Goal: Task Accomplishment & Management: Complete application form

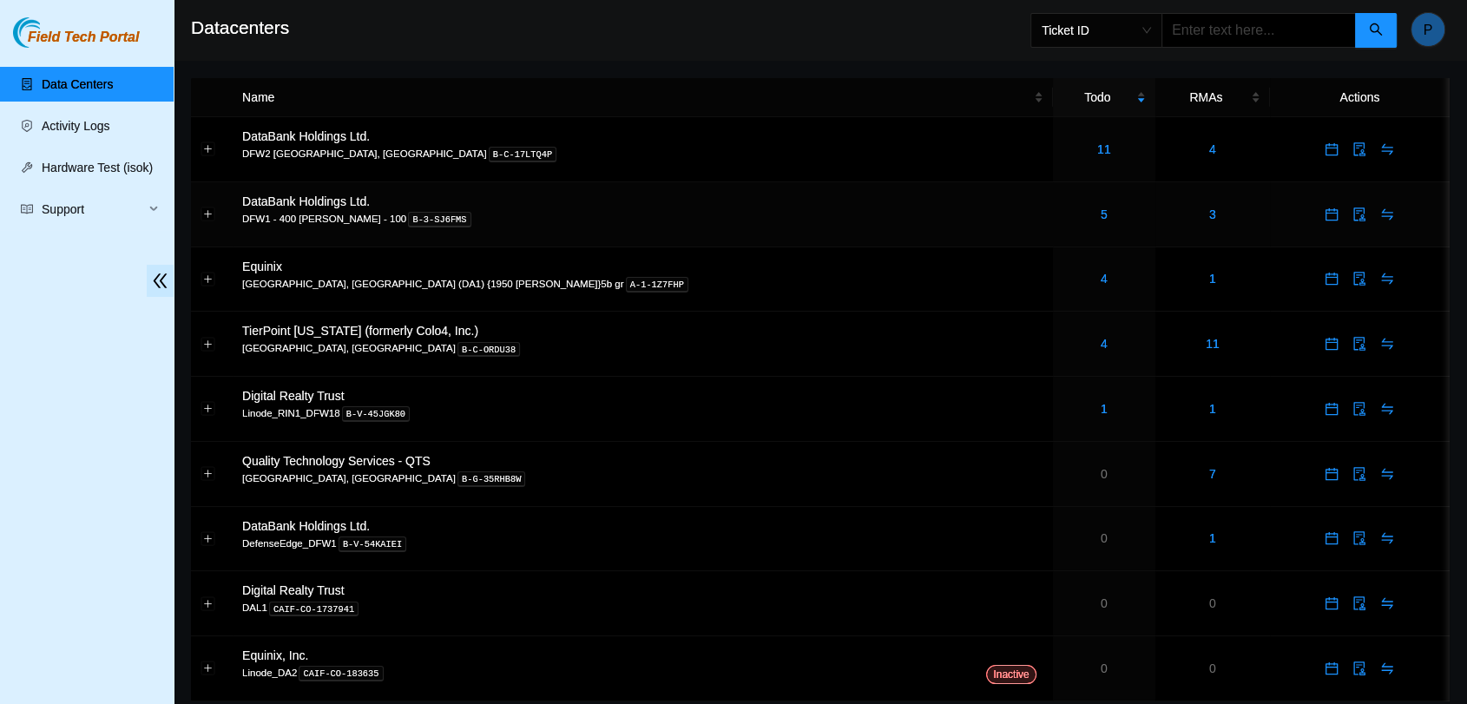
click at [1063, 221] on div "5" at bounding box center [1104, 214] width 83 height 19
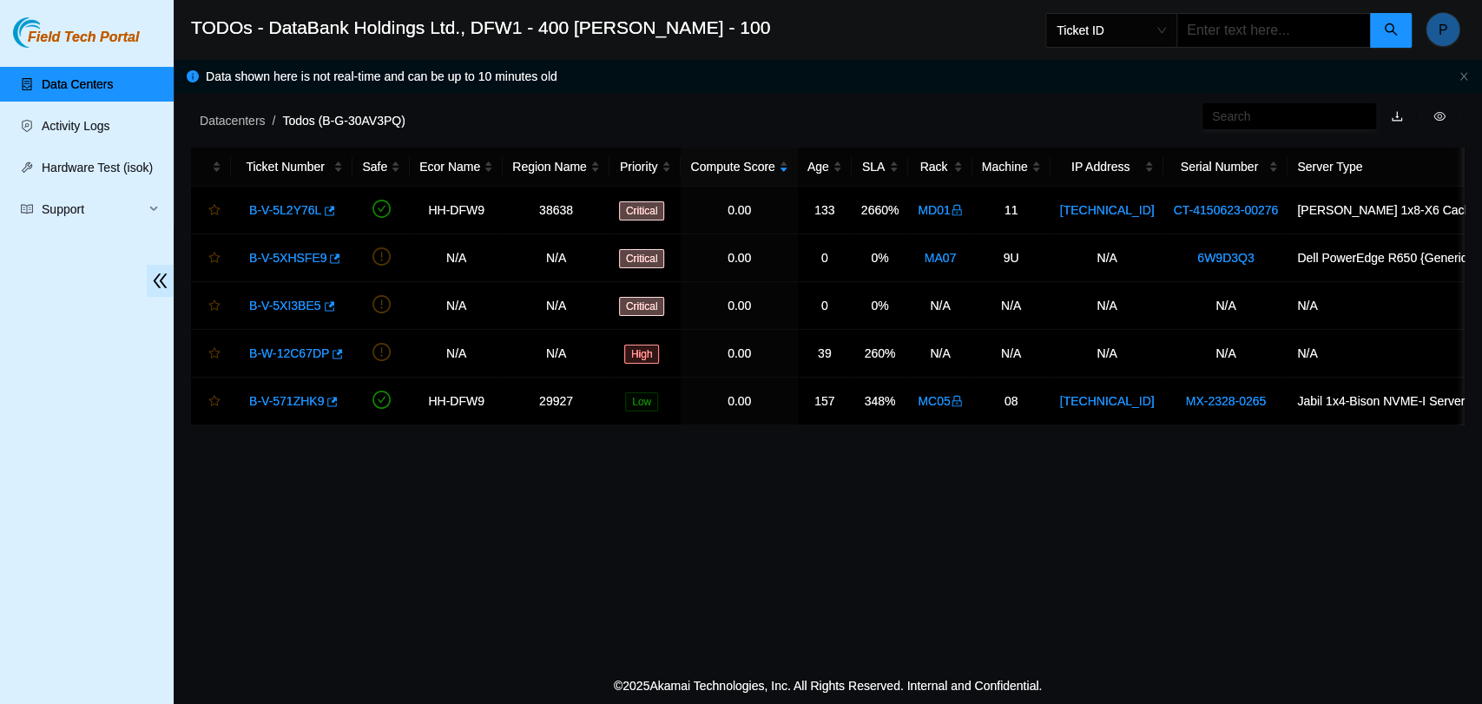
click at [1253, 17] on input "text" at bounding box center [1273, 30] width 194 height 35
paste input "B-V-5XIHZZ3"
type input "B-V-5XIHZZ3"
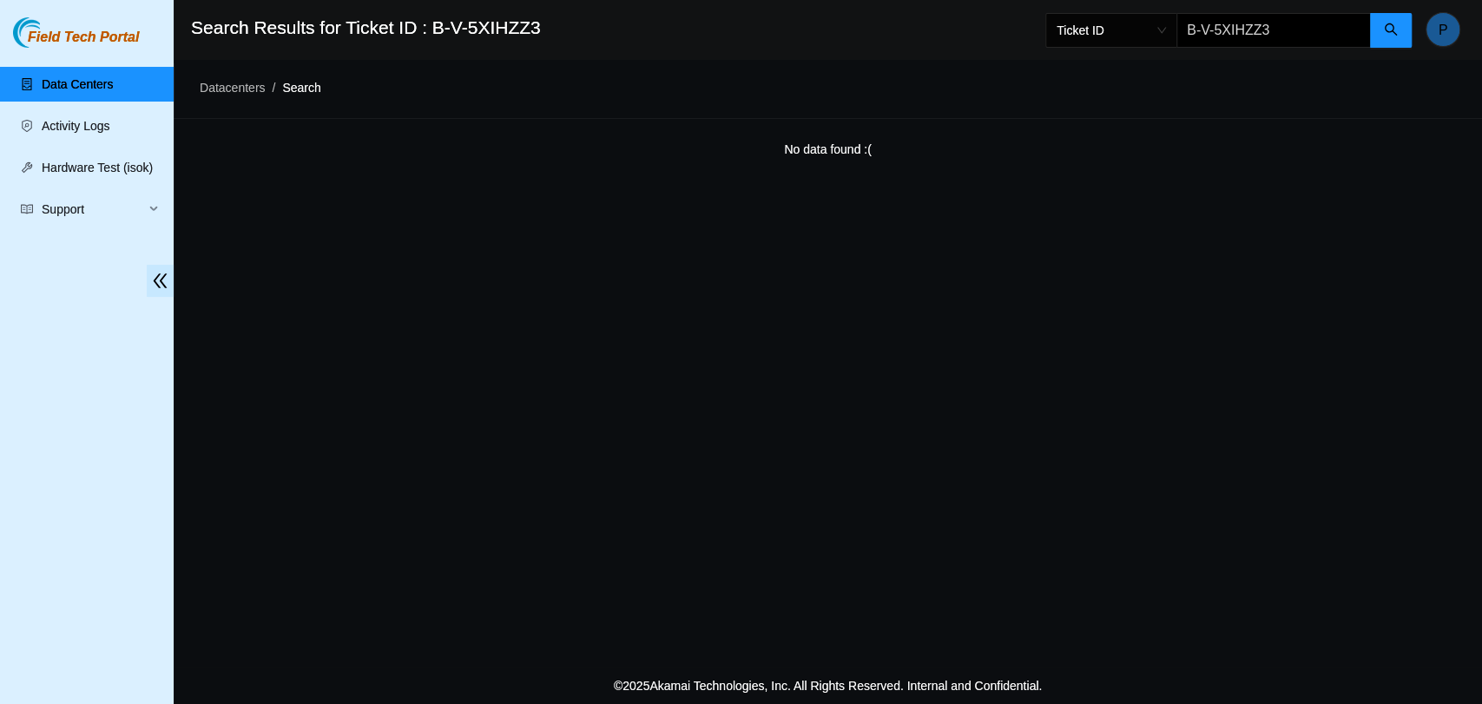
click at [63, 81] on link "Data Centers" at bounding box center [77, 84] width 71 height 14
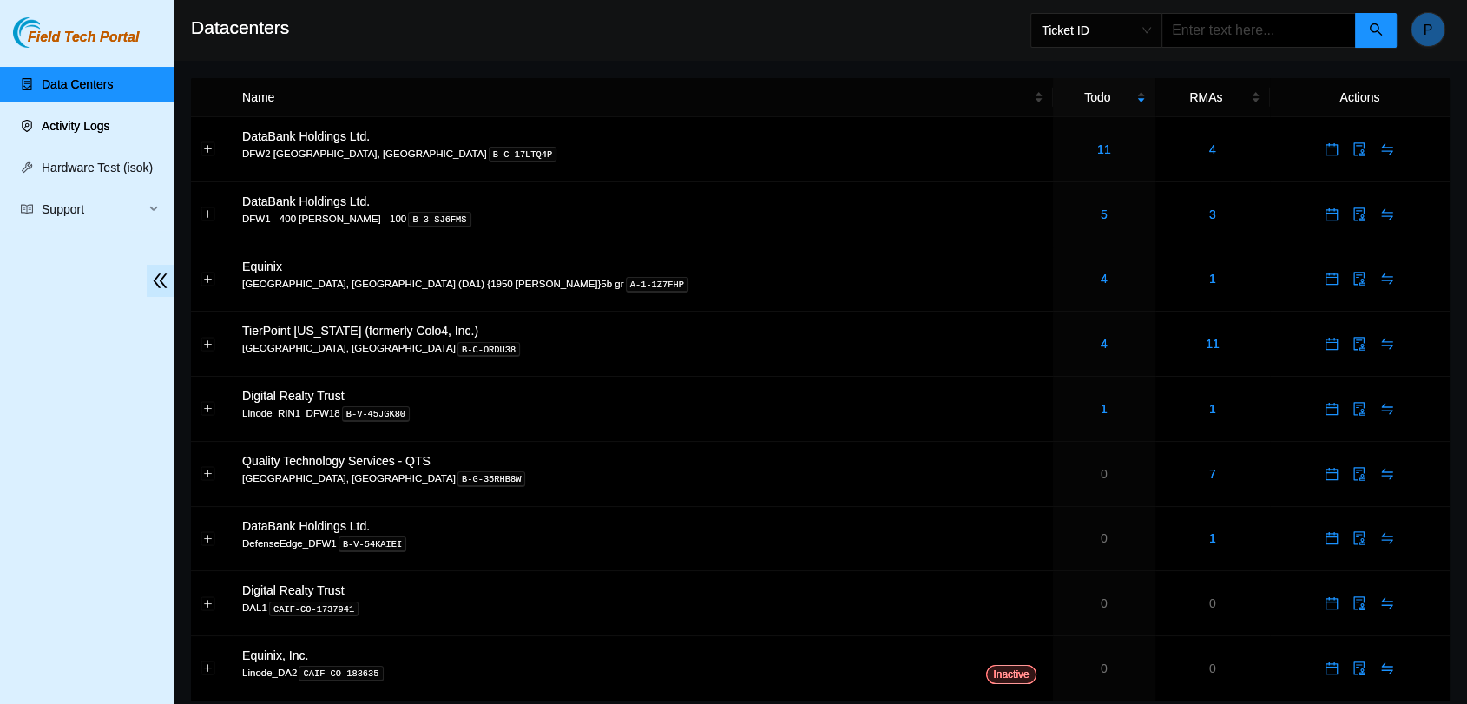
click at [70, 133] on link "Activity Logs" at bounding box center [76, 126] width 69 height 14
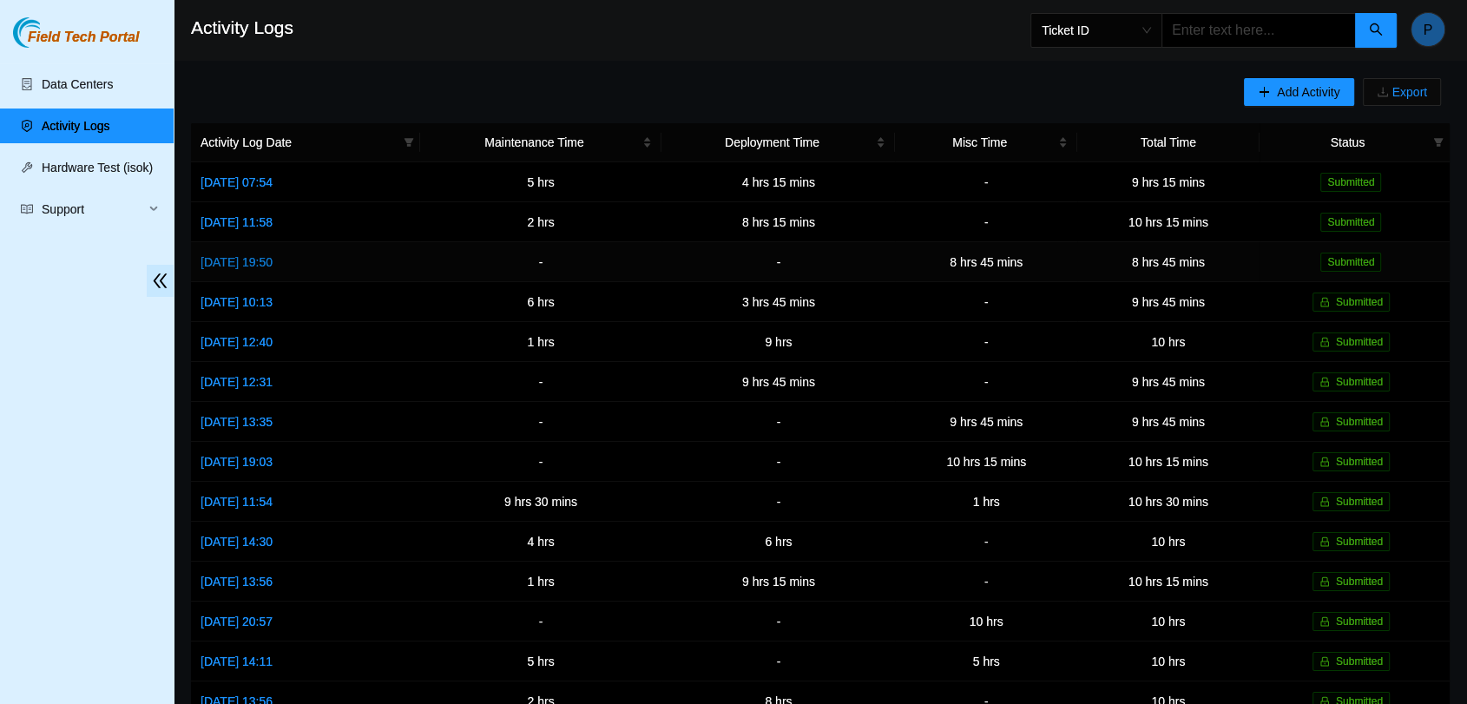
click at [260, 255] on link "[DATE] 19:50" at bounding box center [237, 262] width 72 height 14
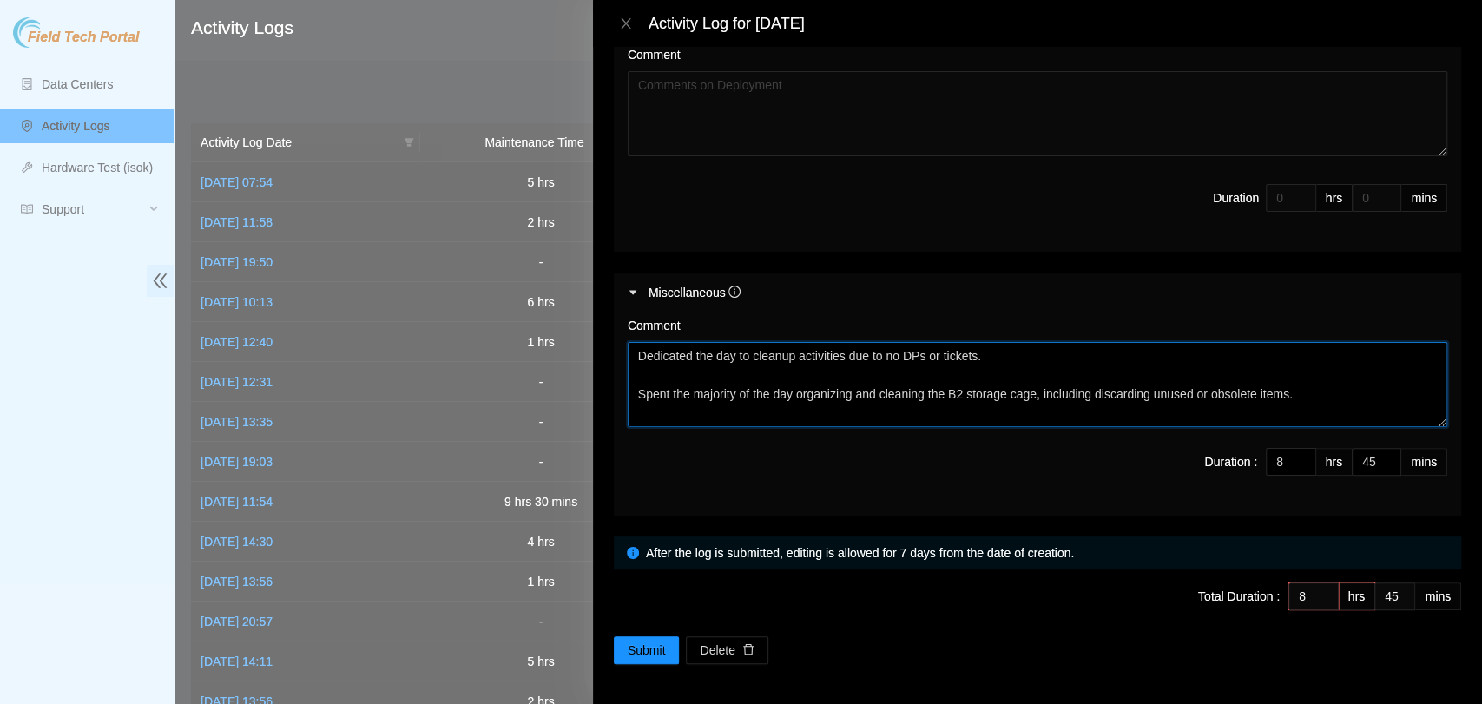
drag, startPoint x: 1278, startPoint y: 377, endPoint x: 634, endPoint y: 337, distance: 645.5
click at [634, 337] on div "Comment Dedicated the day to cleanup activities due to no DPs or tickets. Spent…" at bounding box center [1038, 371] width 820 height 111
click at [634, 337] on div "Comment" at bounding box center [1038, 329] width 820 height 26
click at [625, 16] on icon "close" at bounding box center [626, 23] width 14 height 14
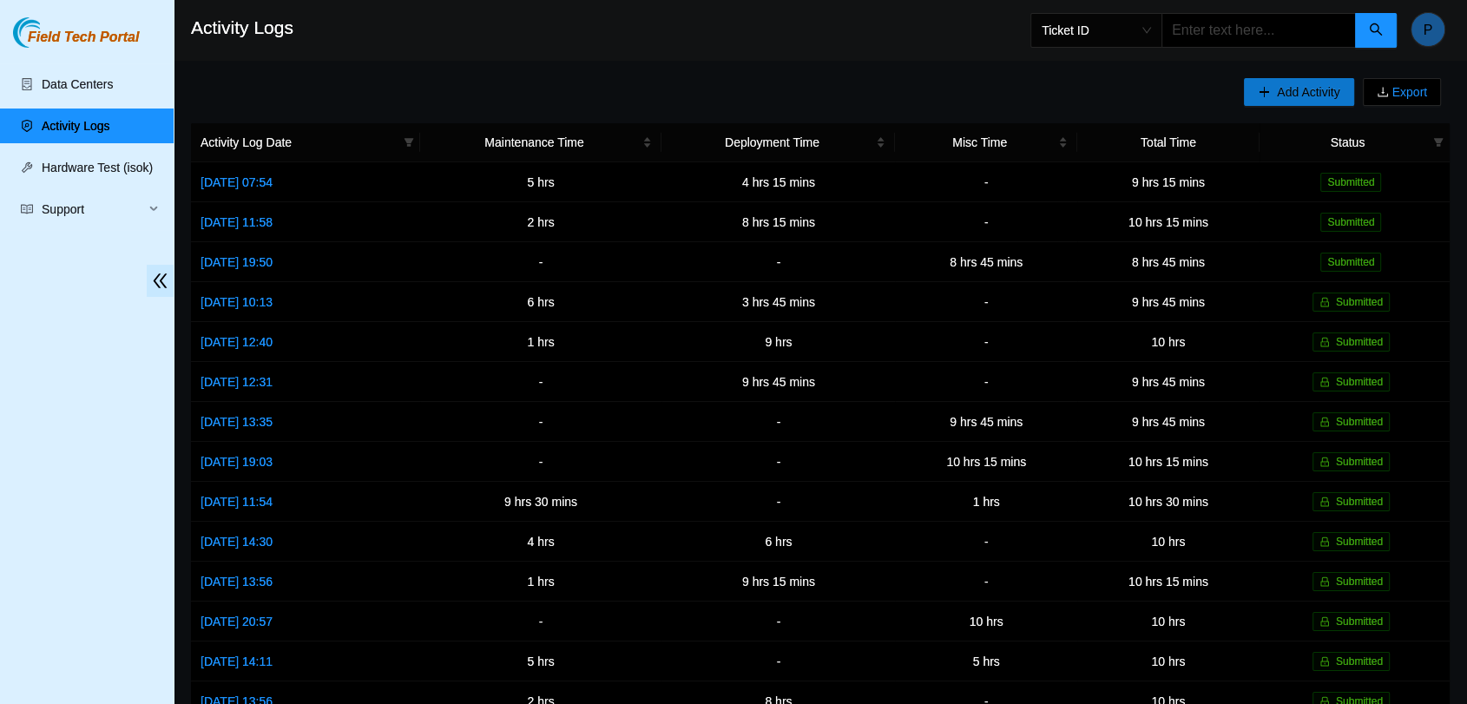
drag, startPoint x: 1290, startPoint y: 118, endPoint x: 1312, endPoint y: 93, distance: 33.2
click at [1312, 93] on div "Add Activity Export" at bounding box center [1347, 100] width 206 height 45
click at [1312, 93] on span "Add Activity" at bounding box center [1308, 91] width 63 height 19
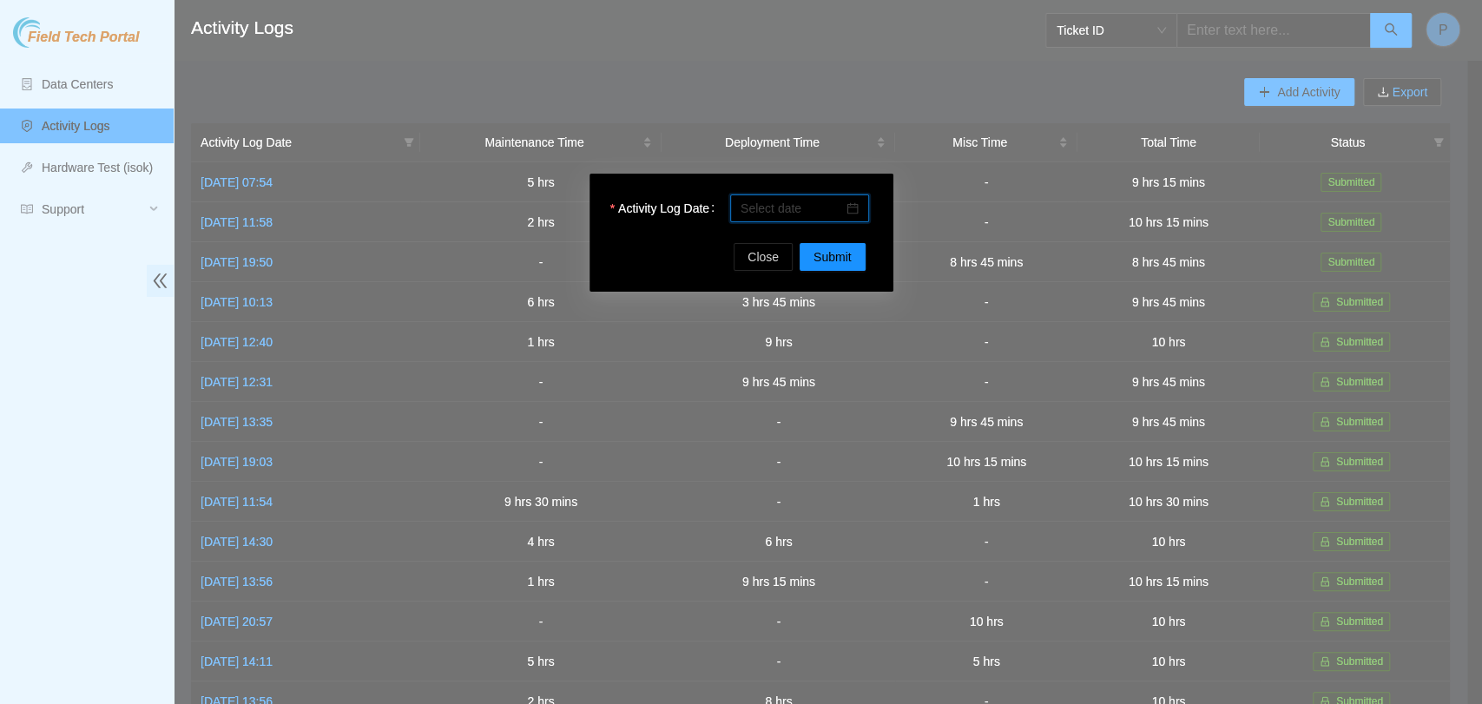
click at [807, 217] on input "Activity Log Date" at bounding box center [792, 208] width 102 height 19
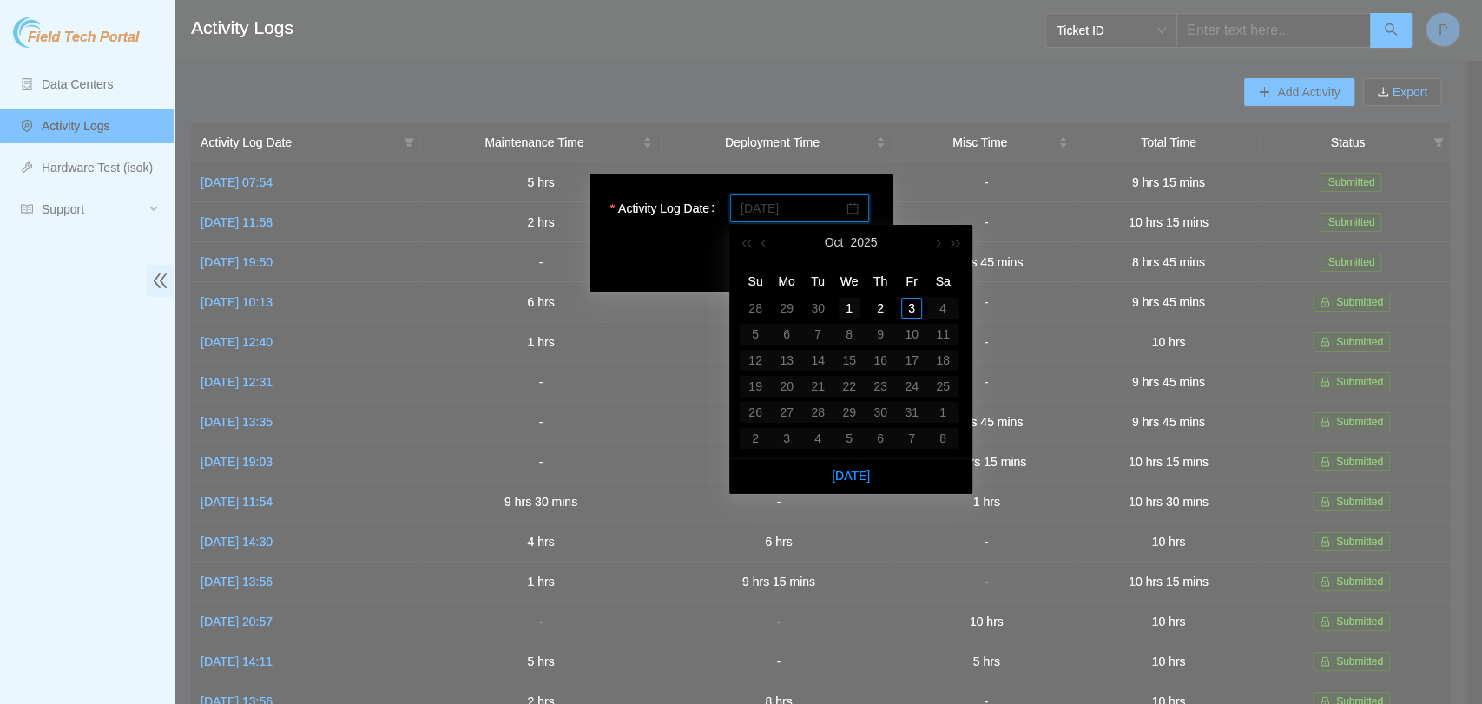
type input "[DATE]"
click at [854, 307] on div "1" at bounding box center [849, 308] width 21 height 21
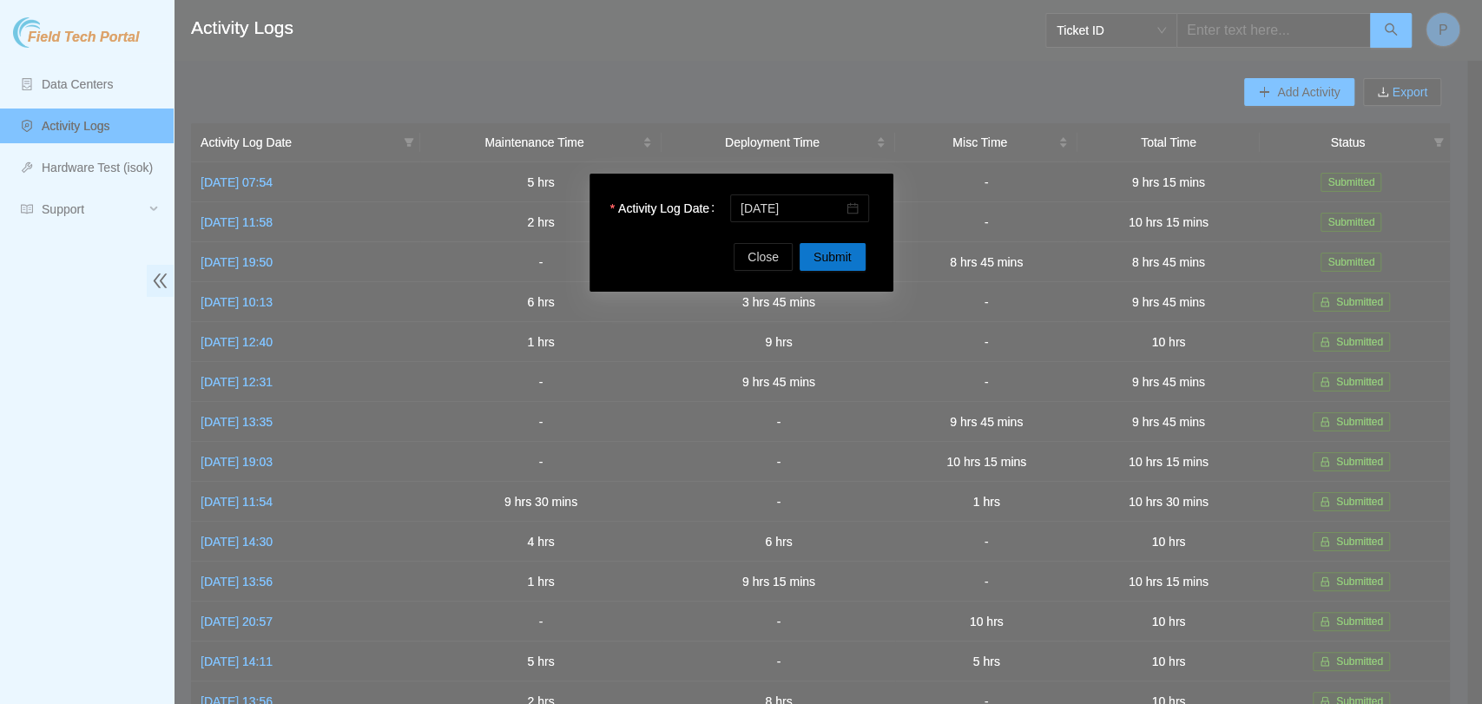
click at [860, 267] on button "Submit" at bounding box center [833, 257] width 66 height 28
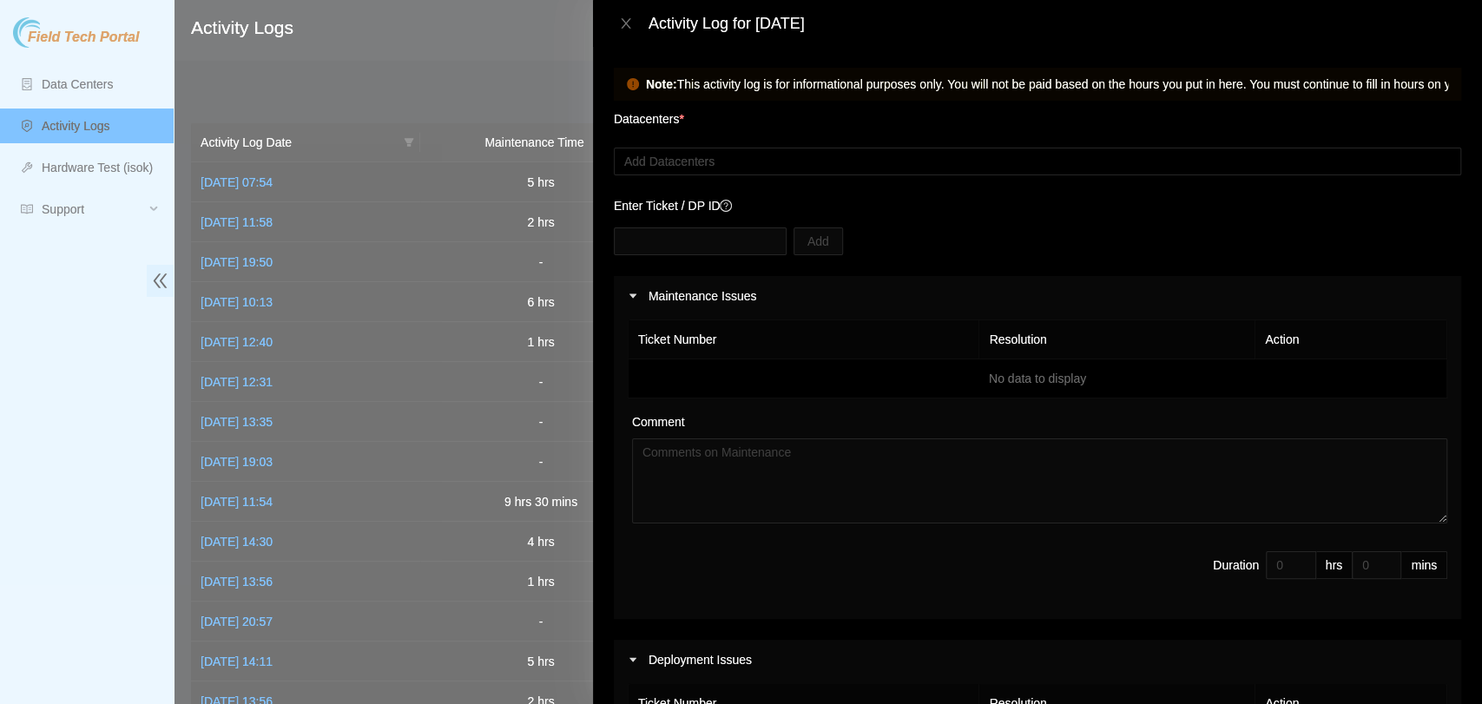
click at [1069, 147] on div "Datacenters *" at bounding box center [1037, 124] width 847 height 47
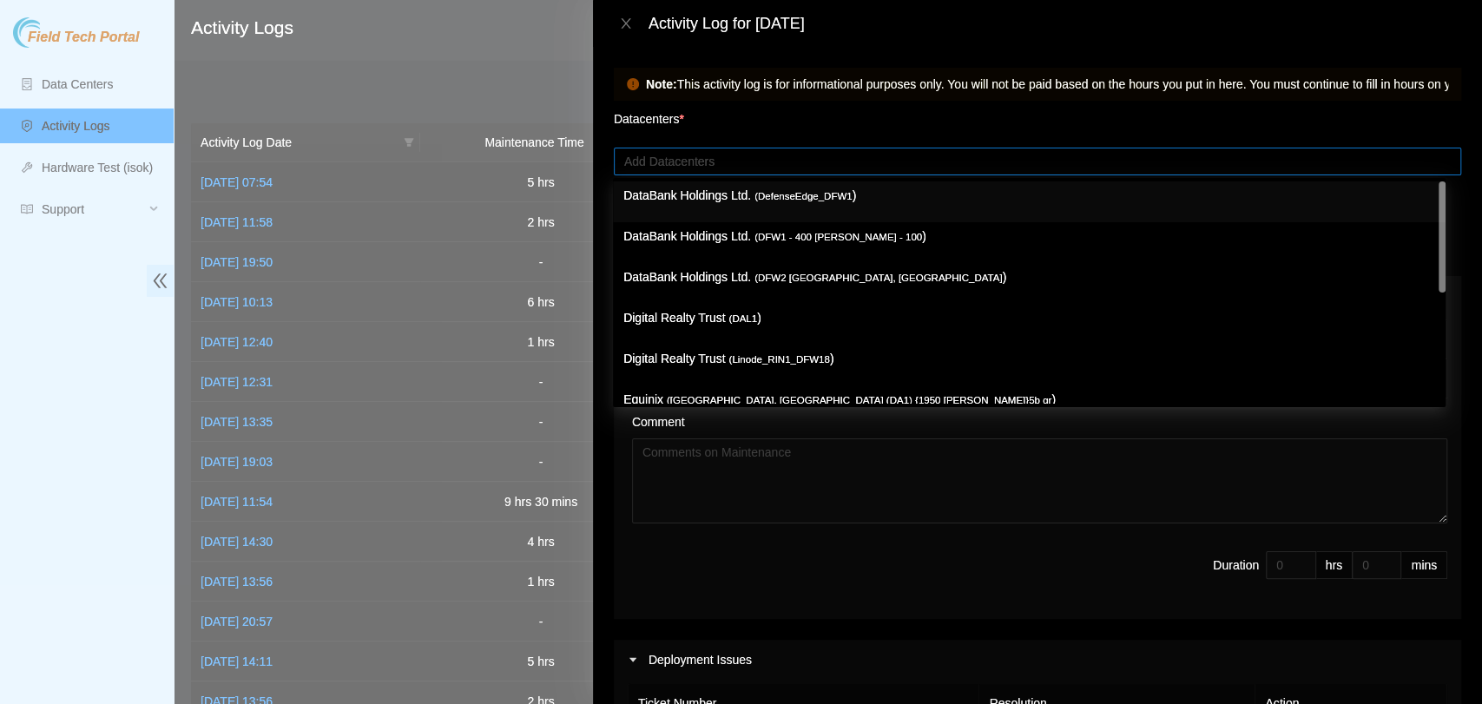
click at [1066, 149] on div "Add Datacenters" at bounding box center [1037, 162] width 847 height 28
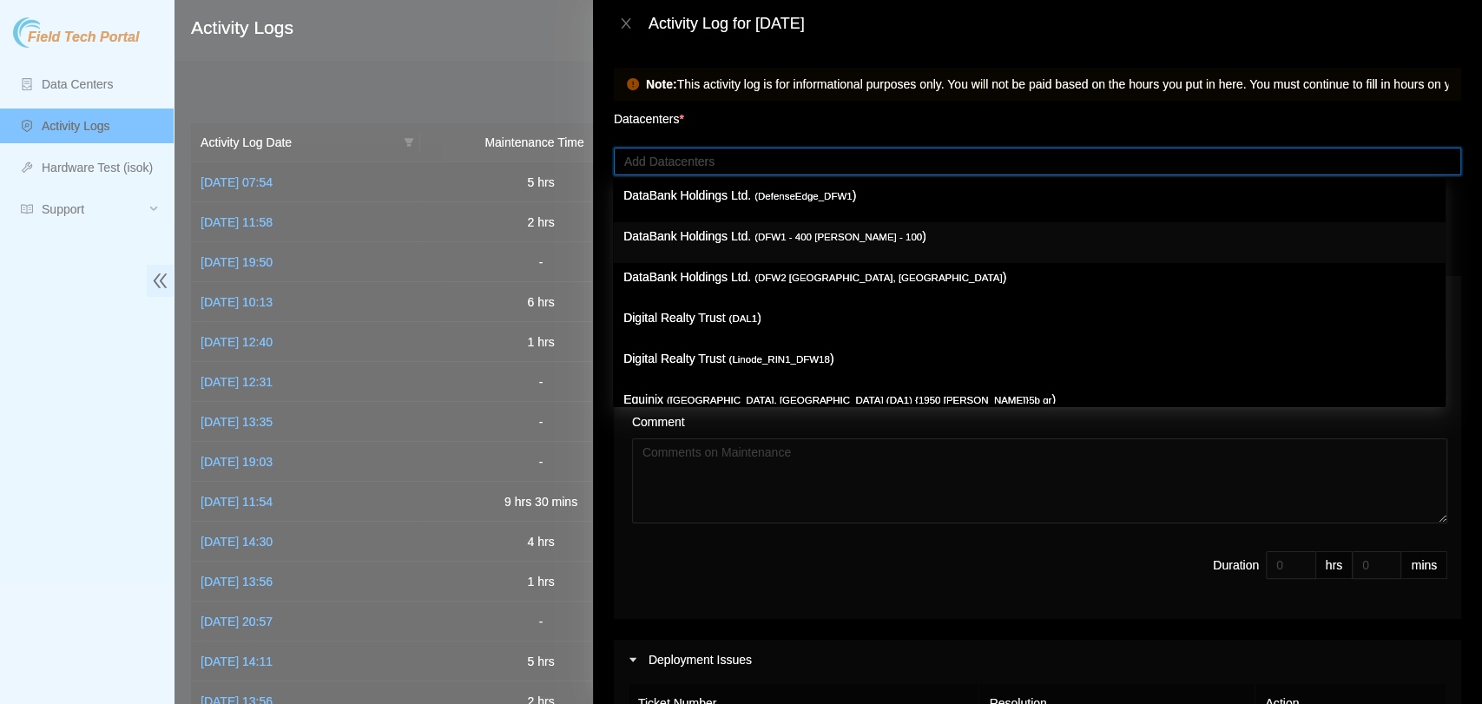
click at [794, 235] on span "( DFW1 - 400 [PERSON_NAME] - 100" at bounding box center [839, 237] width 168 height 10
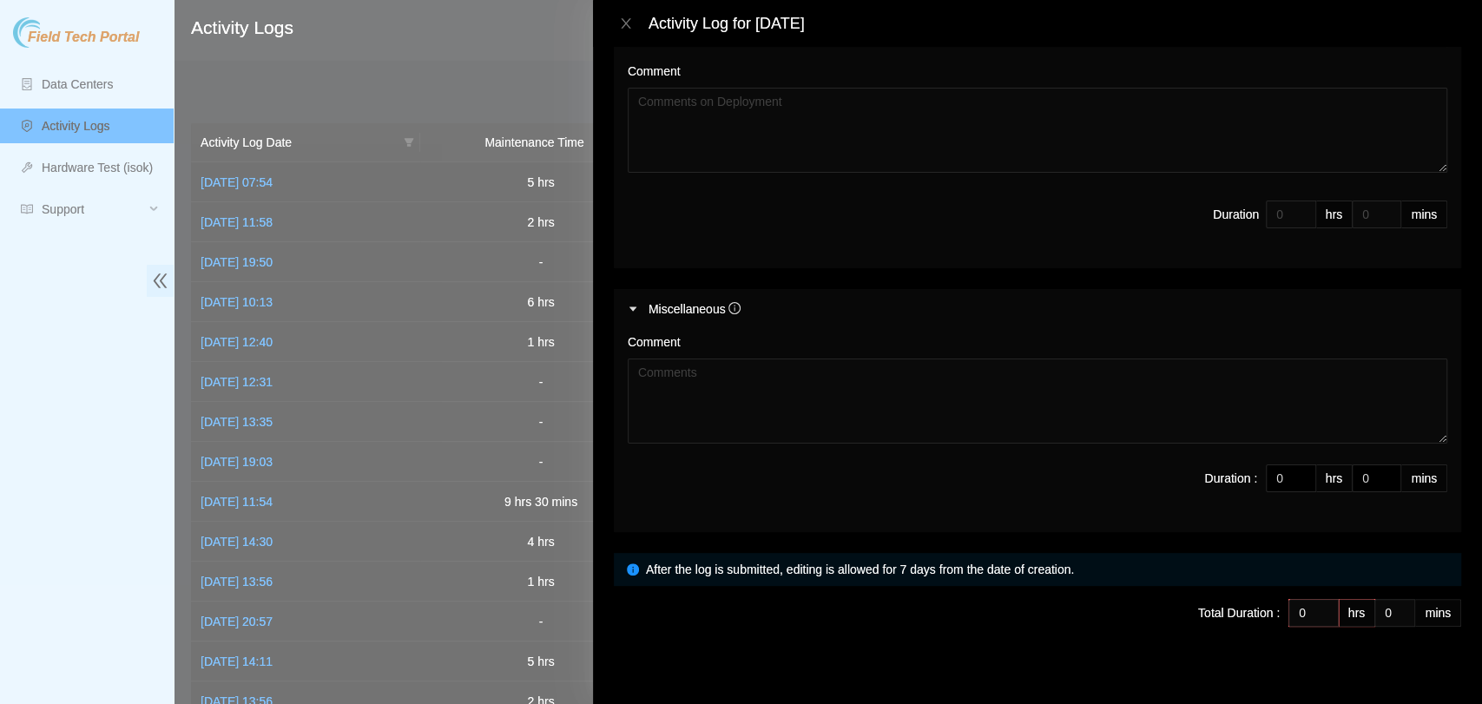
scroll to position [732, 0]
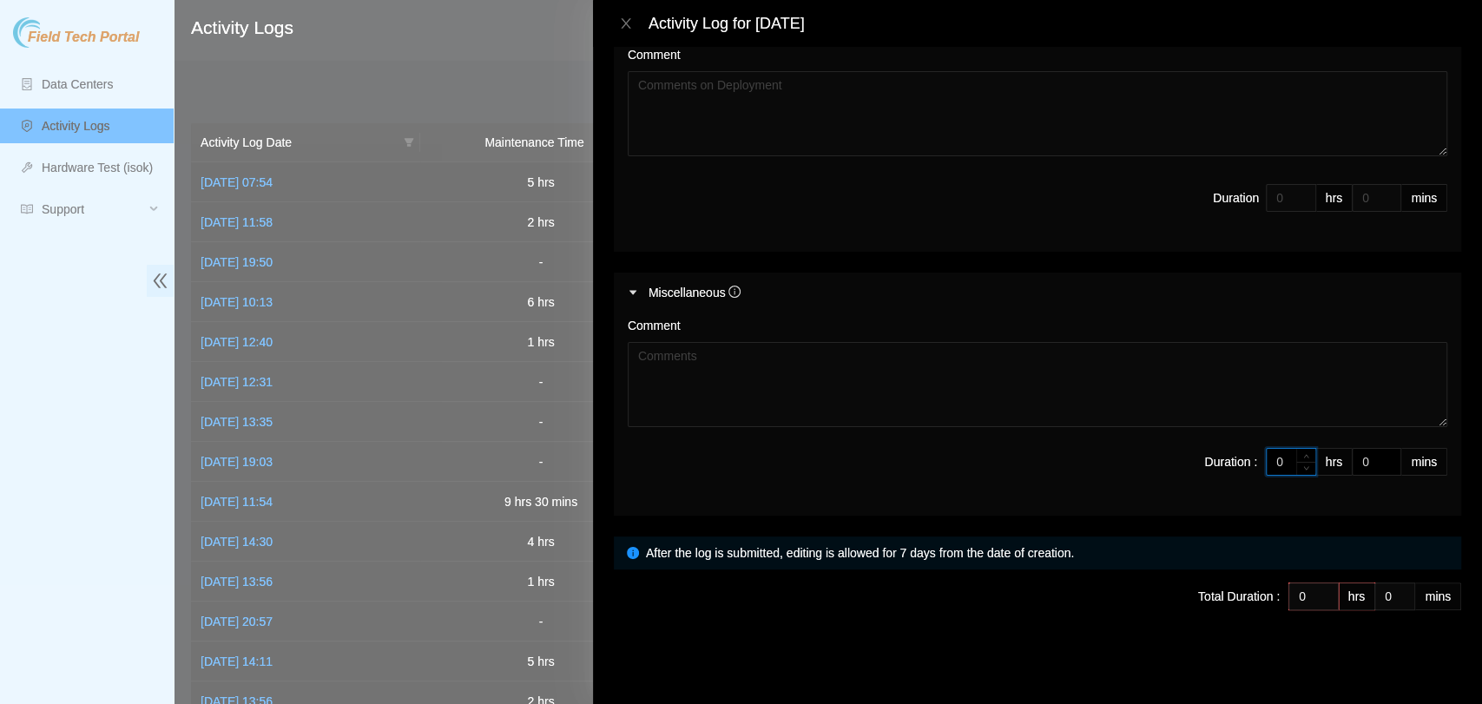
click at [1270, 465] on input "0" at bounding box center [1291, 462] width 49 height 26
type input "9"
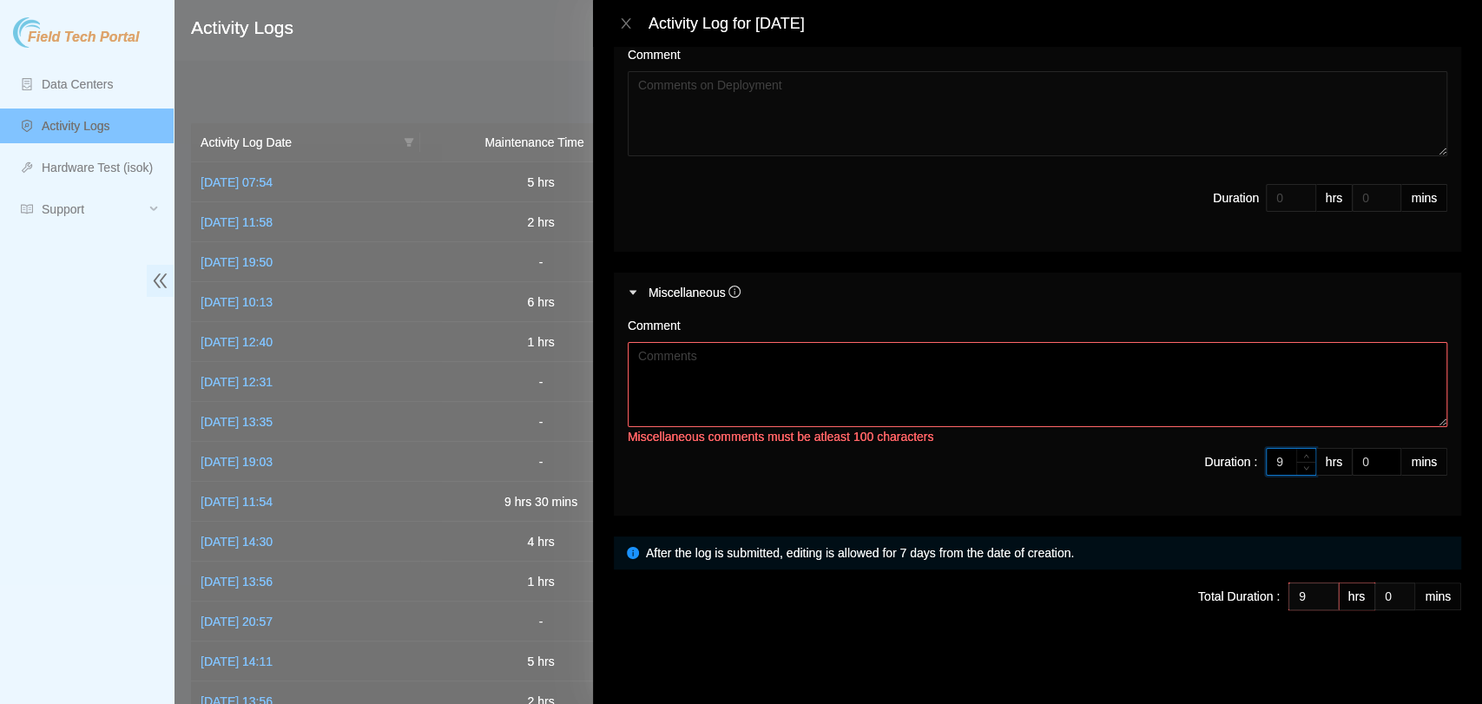
type input "9"
click at [1316, 370] on textarea "Comment" at bounding box center [1038, 384] width 820 height 85
paste textarea "Dedicated the day to cleanup activities due to no DPs or tickets. Spent the maj…"
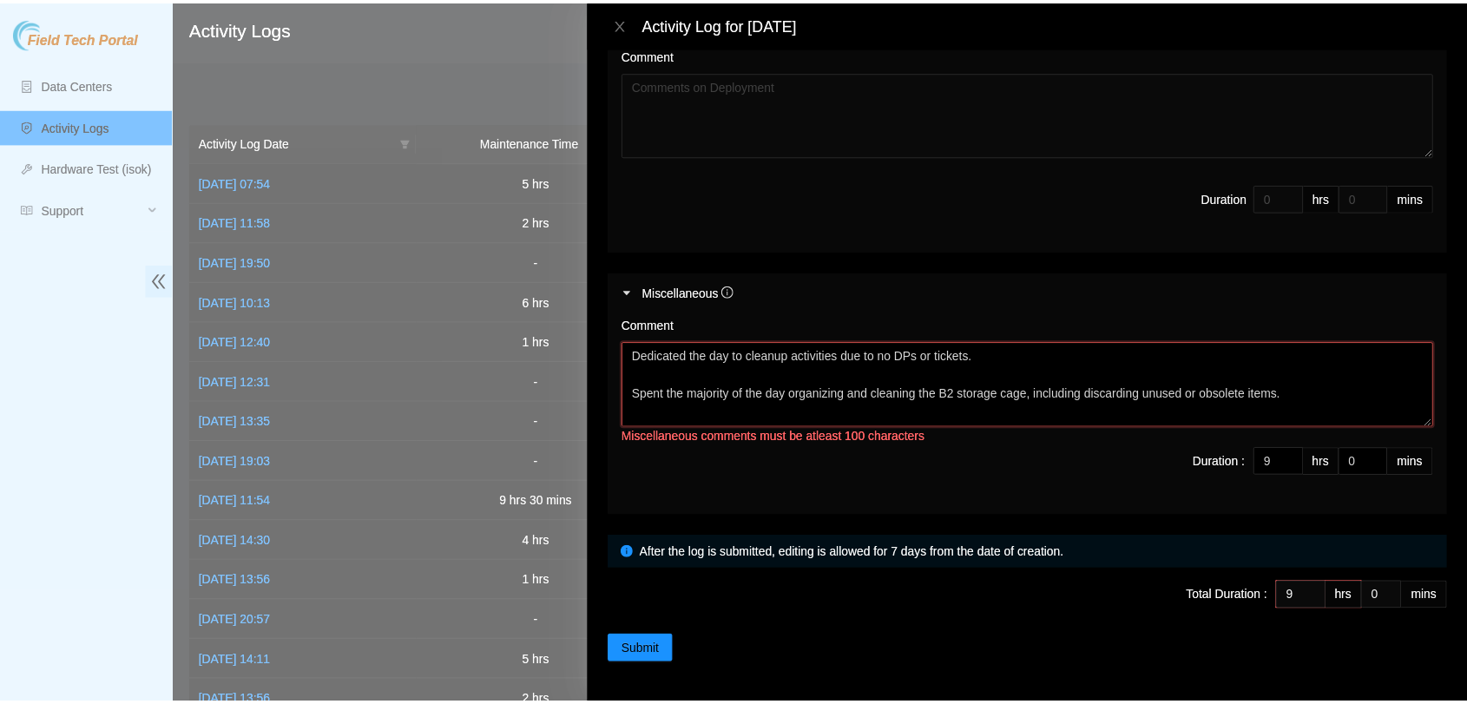
scroll to position [14, 0]
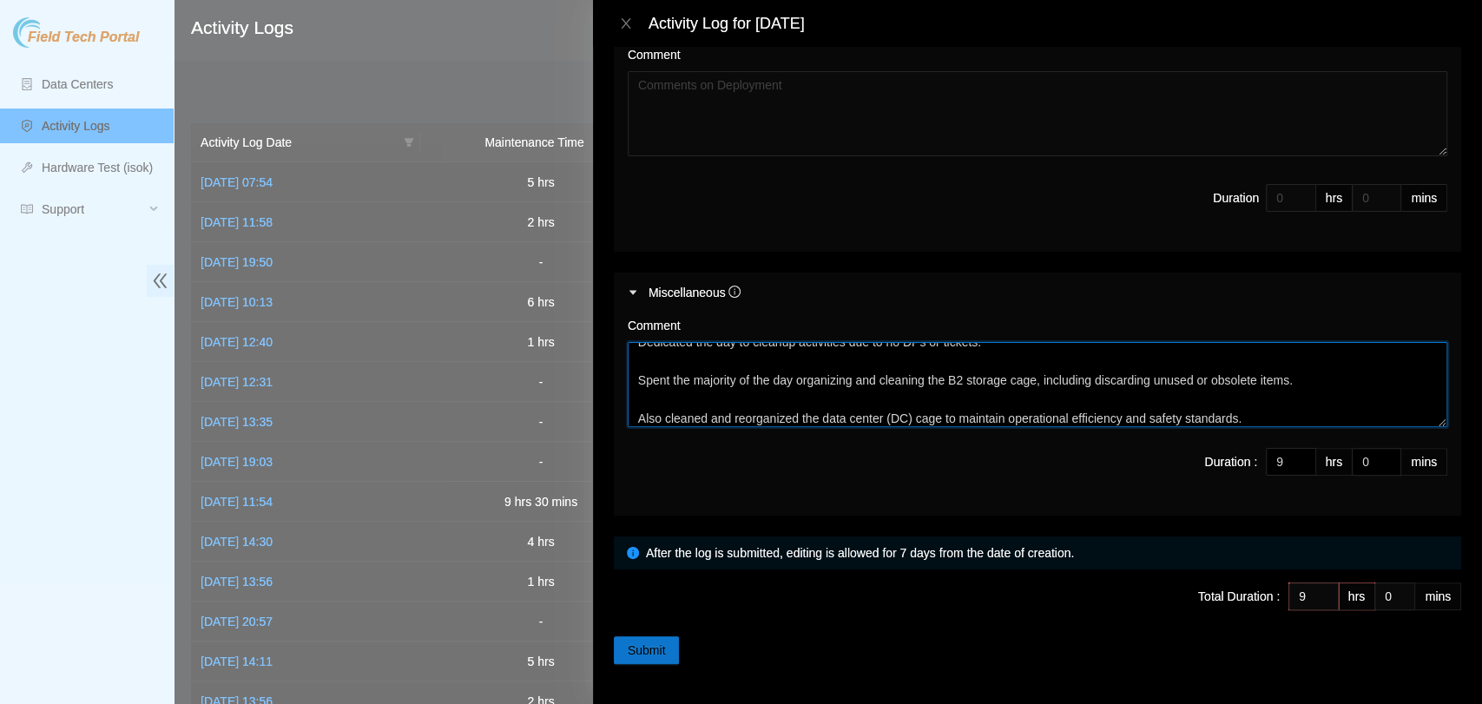
type textarea "Dedicated the day to cleanup activities due to no DPs or tickets. Spent the maj…"
click at [662, 641] on span "Submit" at bounding box center [647, 650] width 38 height 19
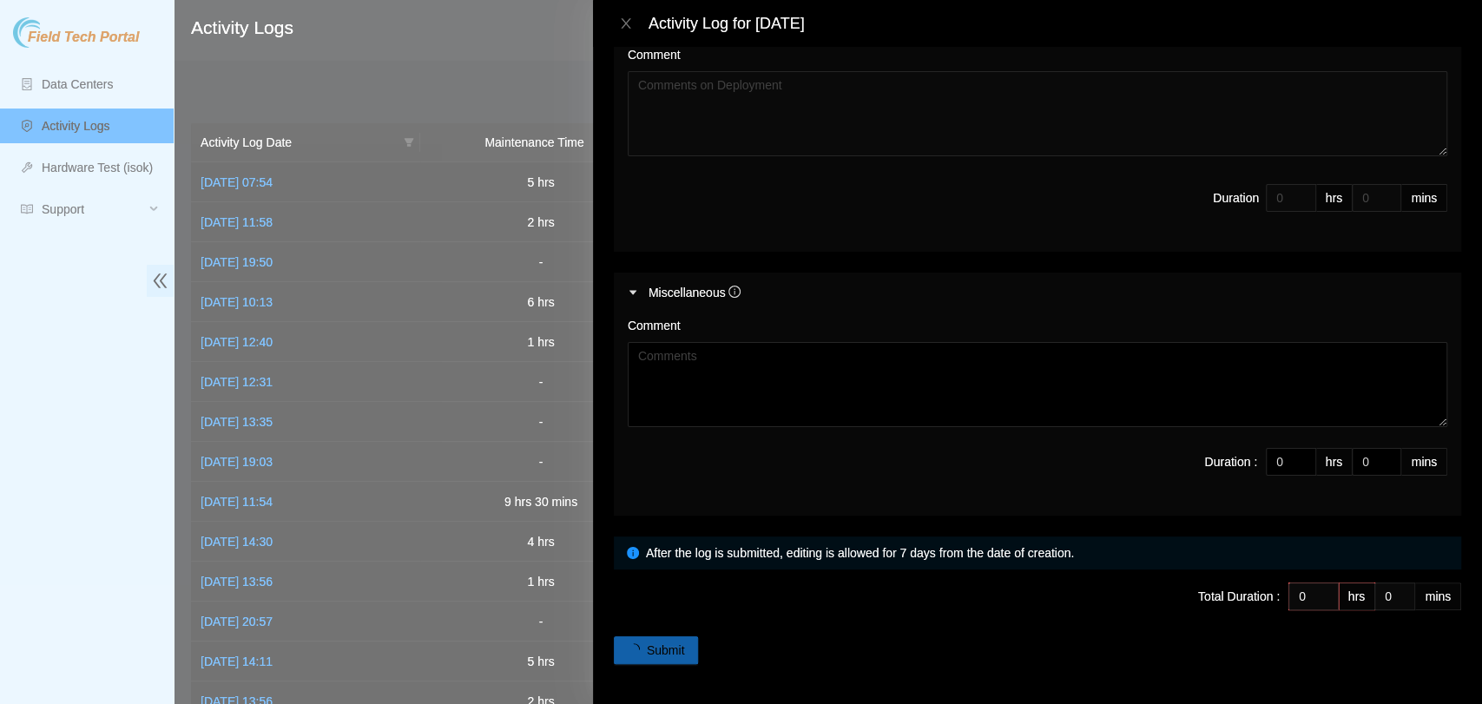
scroll to position [0, 0]
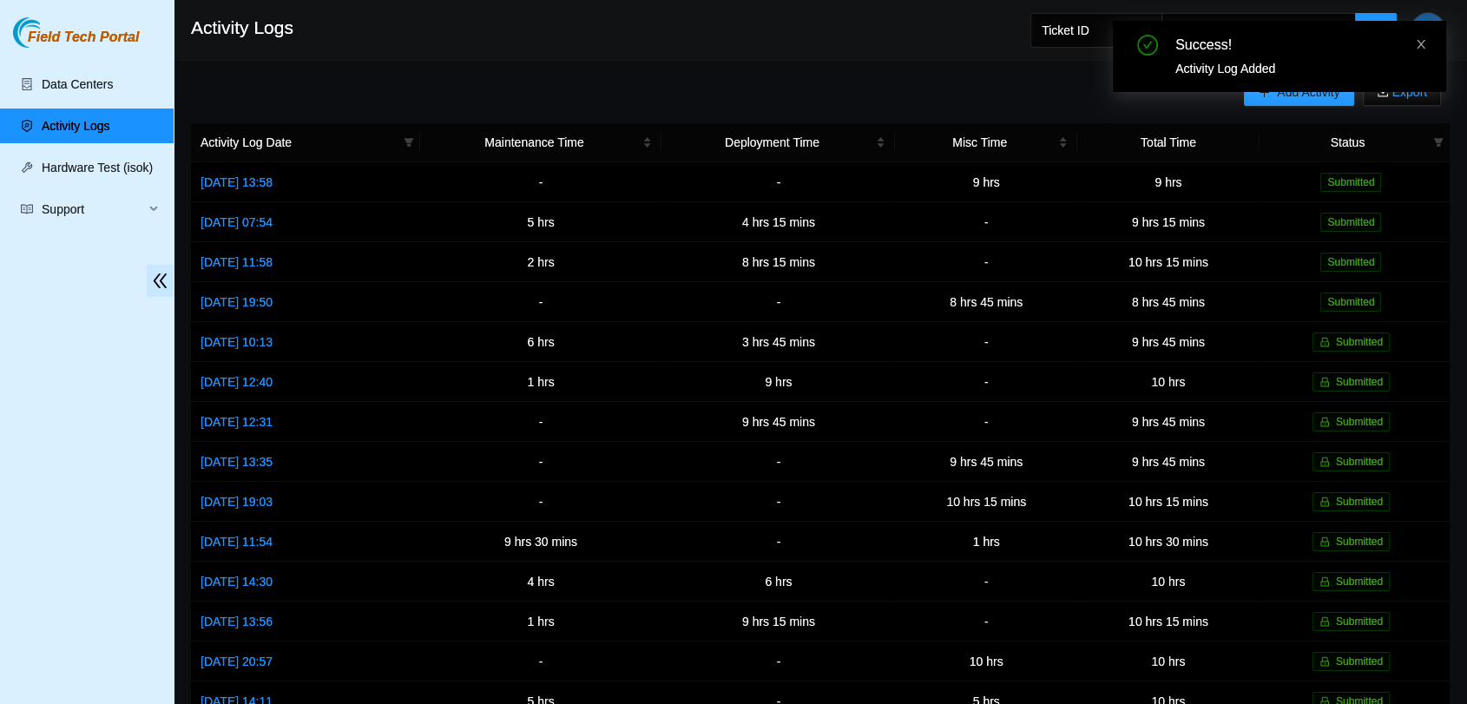
click at [1419, 48] on icon "close" at bounding box center [1421, 44] width 12 height 12
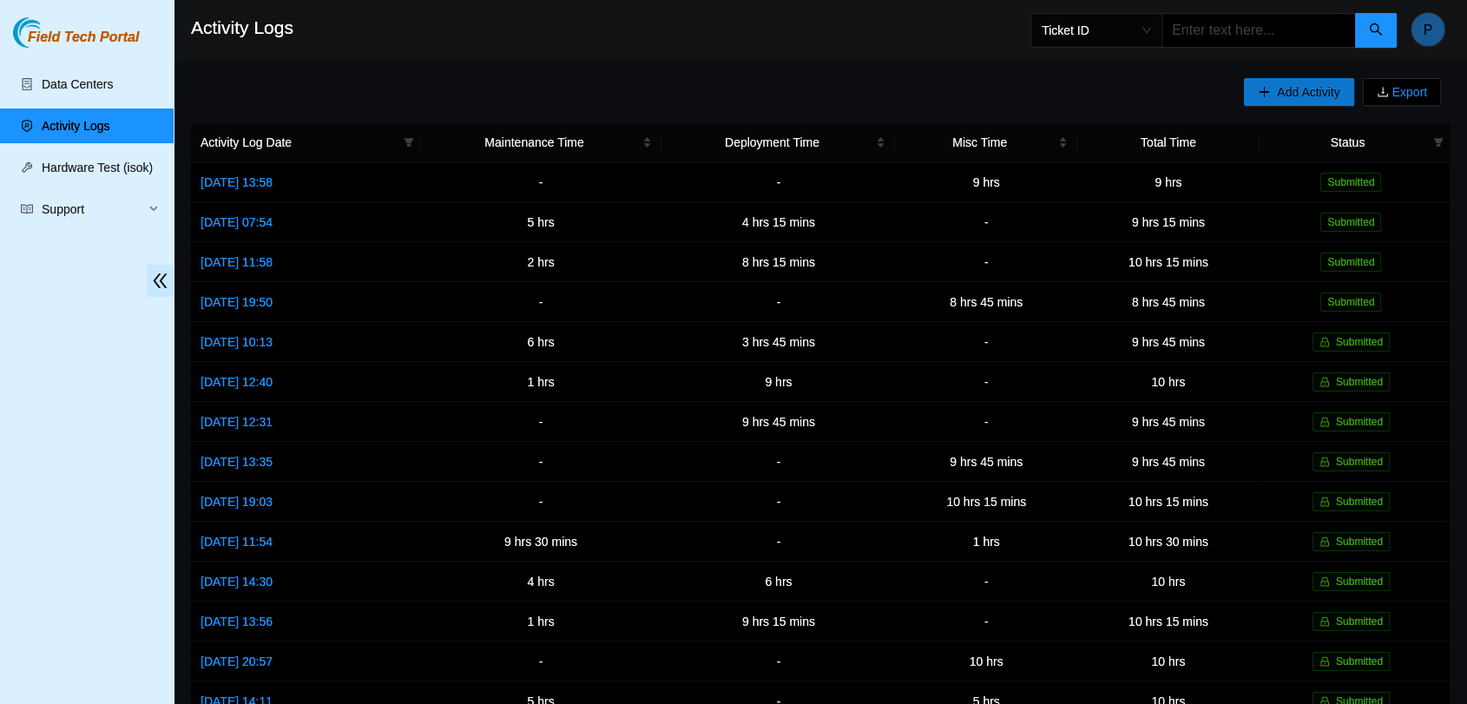
click at [1335, 83] on span "Add Activity" at bounding box center [1308, 91] width 63 height 19
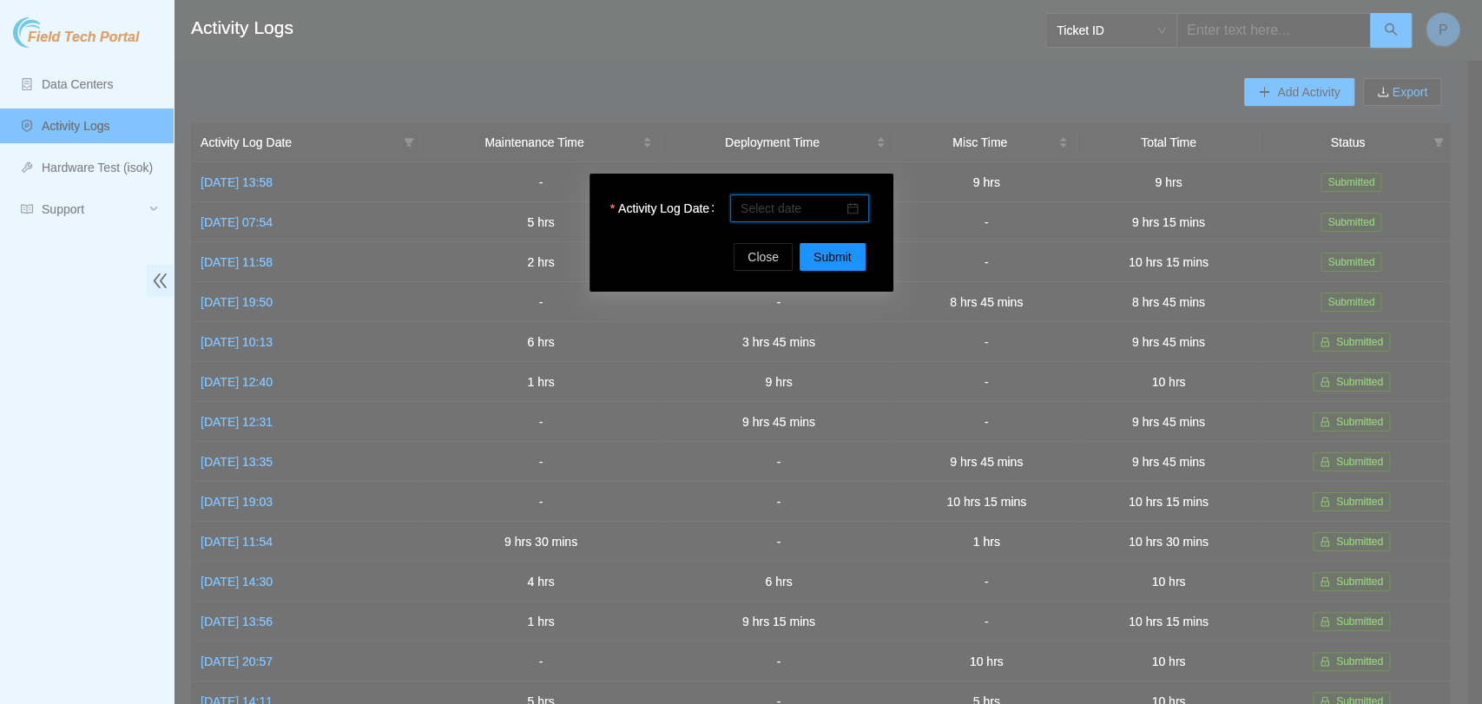
click at [784, 205] on input "Activity Log Date" at bounding box center [792, 208] width 102 height 19
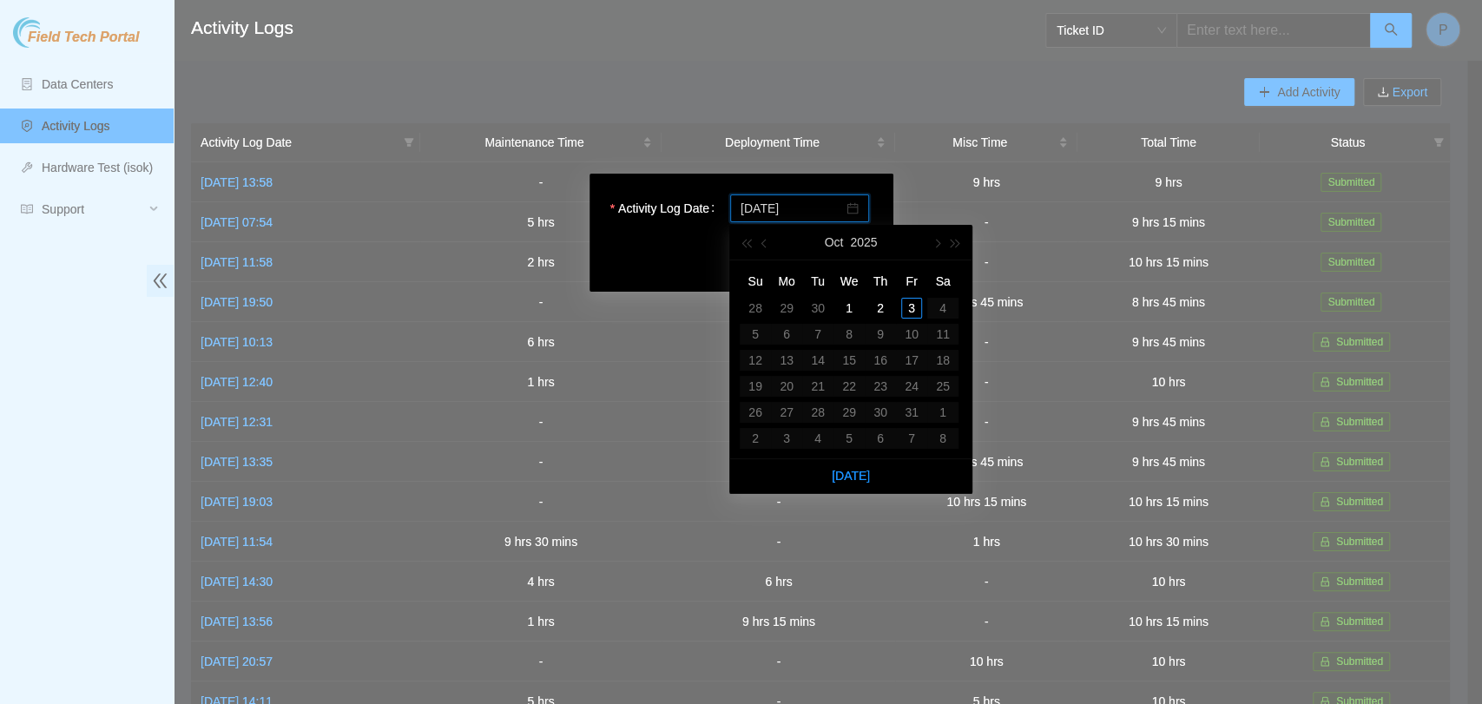
type input "[DATE]"
click at [882, 302] on div "2" at bounding box center [880, 308] width 21 height 21
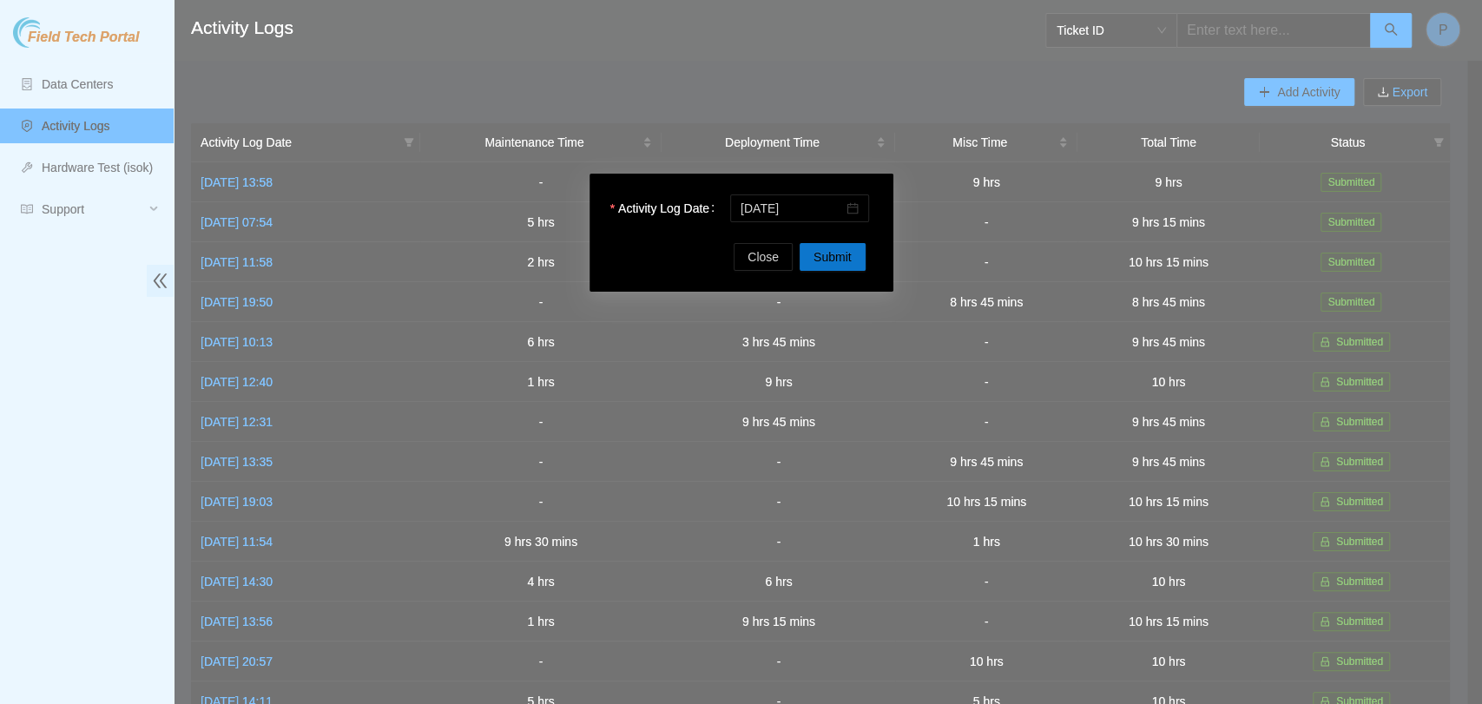
click at [823, 243] on button "Submit" at bounding box center [833, 257] width 66 height 28
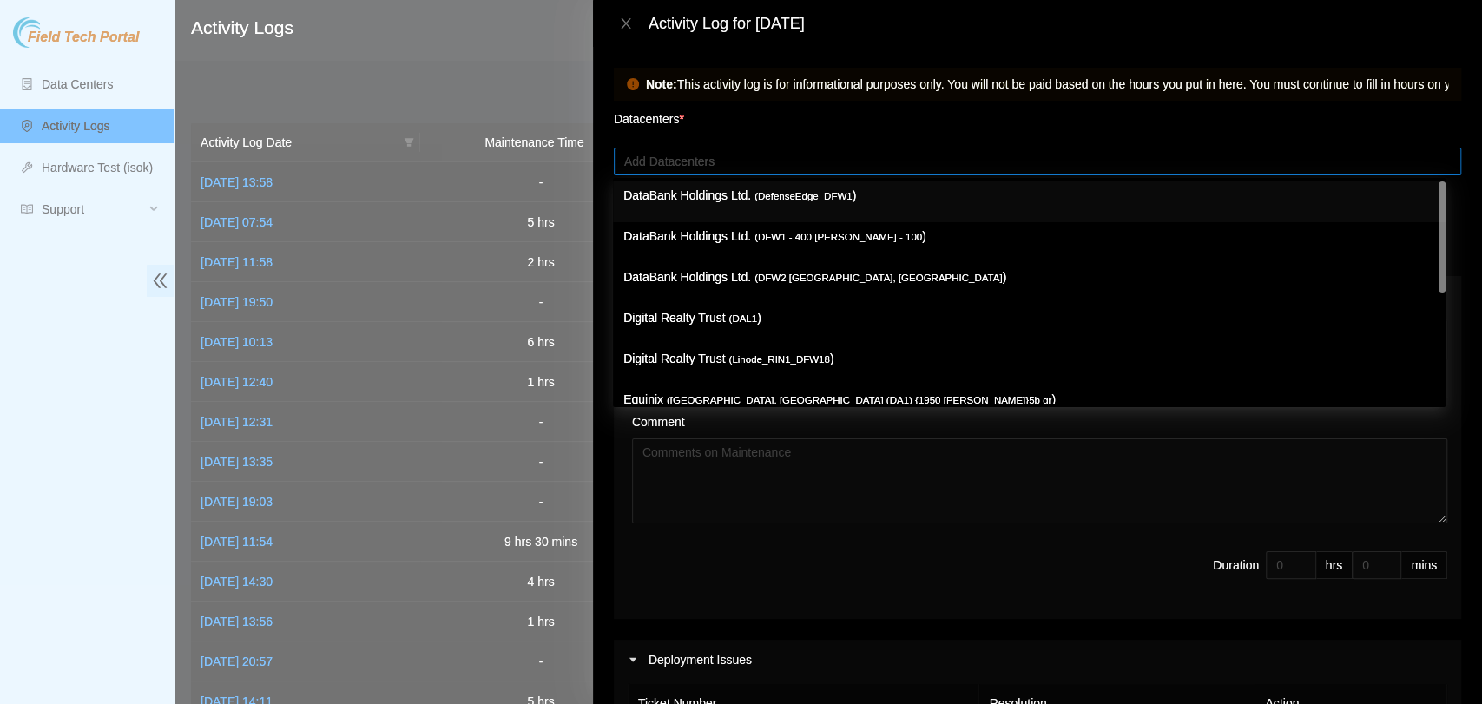
click at [1127, 163] on div at bounding box center [1037, 161] width 839 height 21
type input "d"
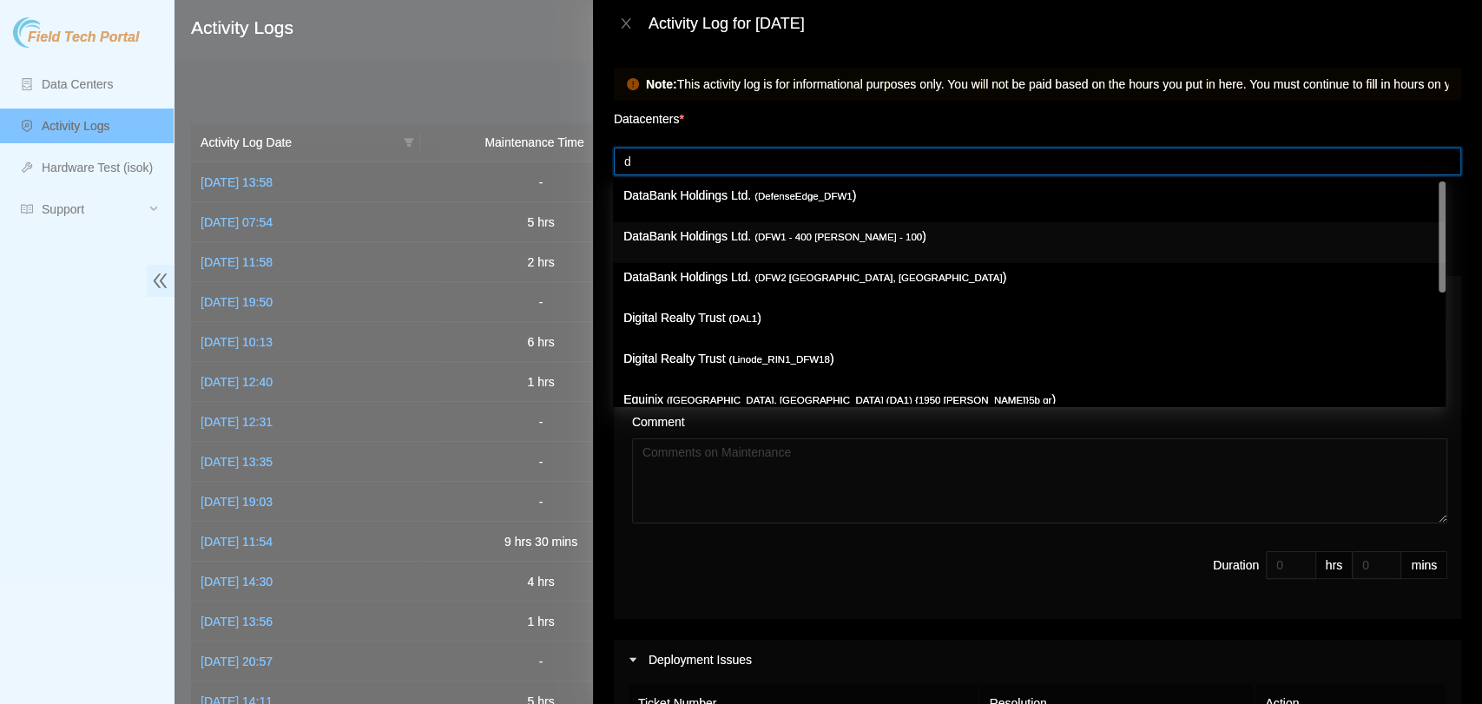
click at [925, 241] on p "DataBank Holdings Ltd. ( DFW1 - 400 [PERSON_NAME] - 100 )" at bounding box center [1029, 237] width 812 height 20
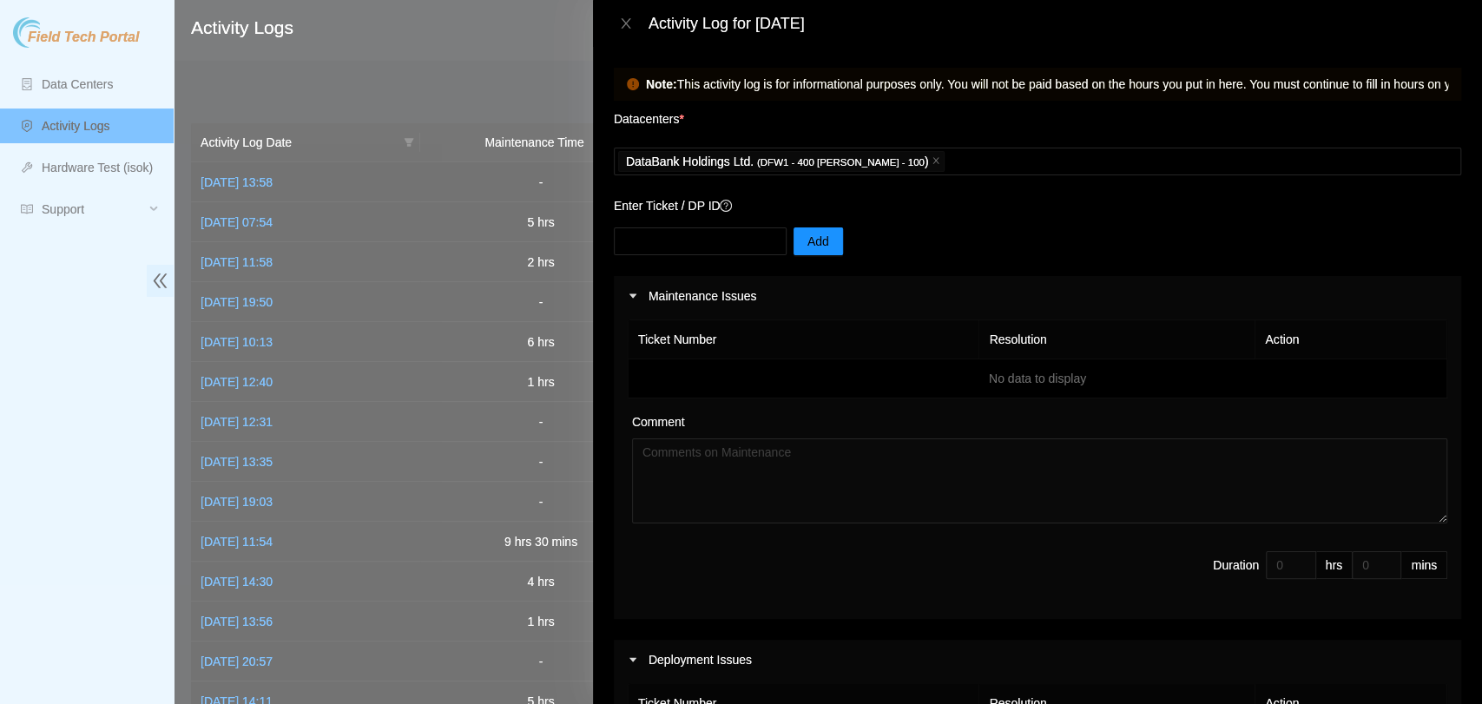
scroll to position [732, 0]
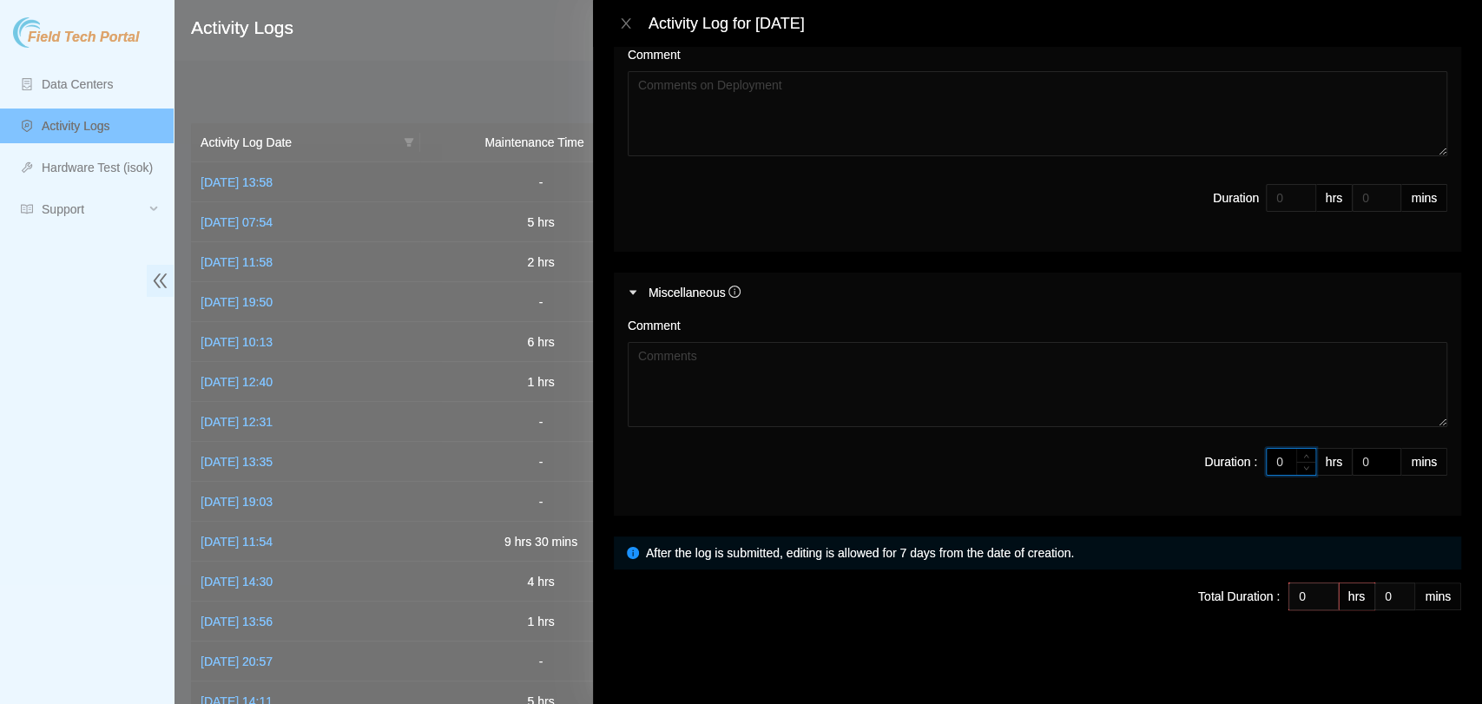
click at [1274, 462] on input "0" at bounding box center [1291, 462] width 49 height 26
type input "8"
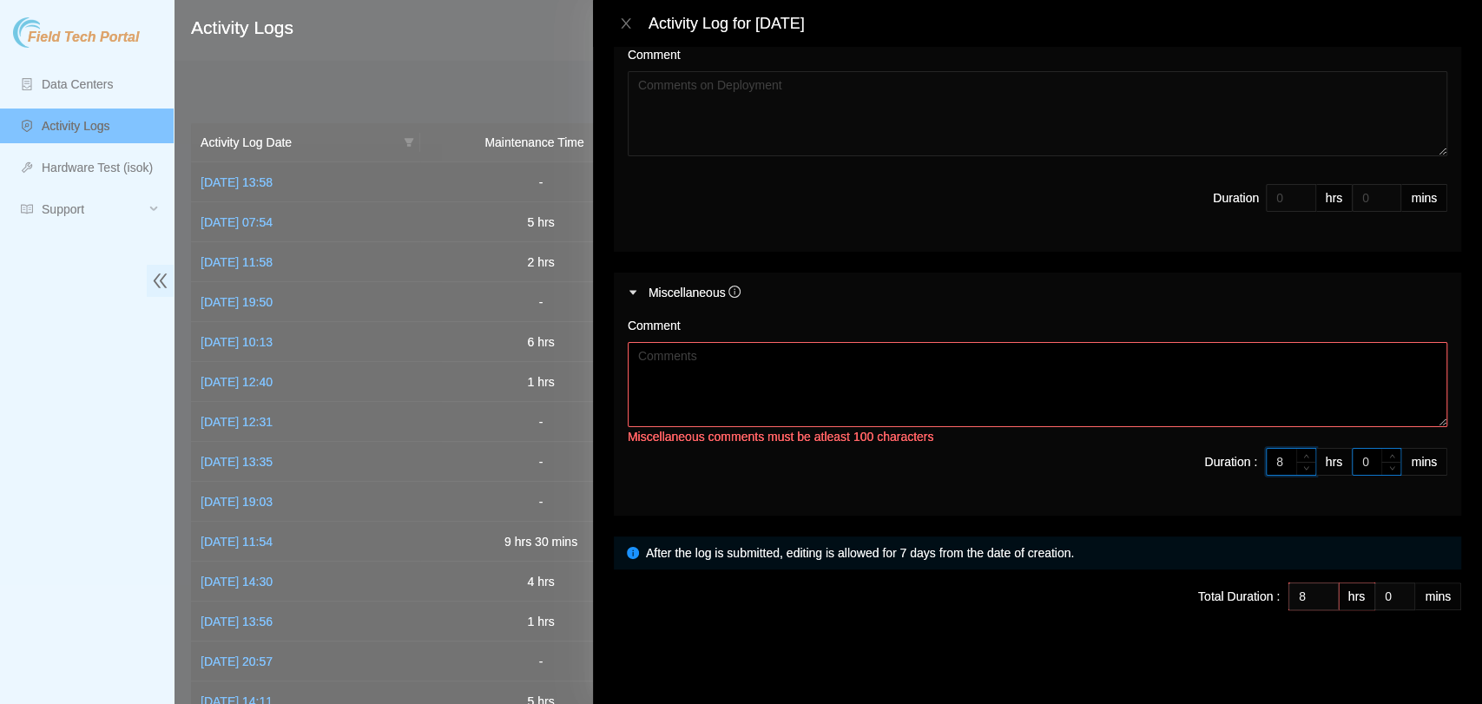
type input "8"
click at [1356, 459] on input "0" at bounding box center [1377, 462] width 48 height 26
type input "4"
type input "45"
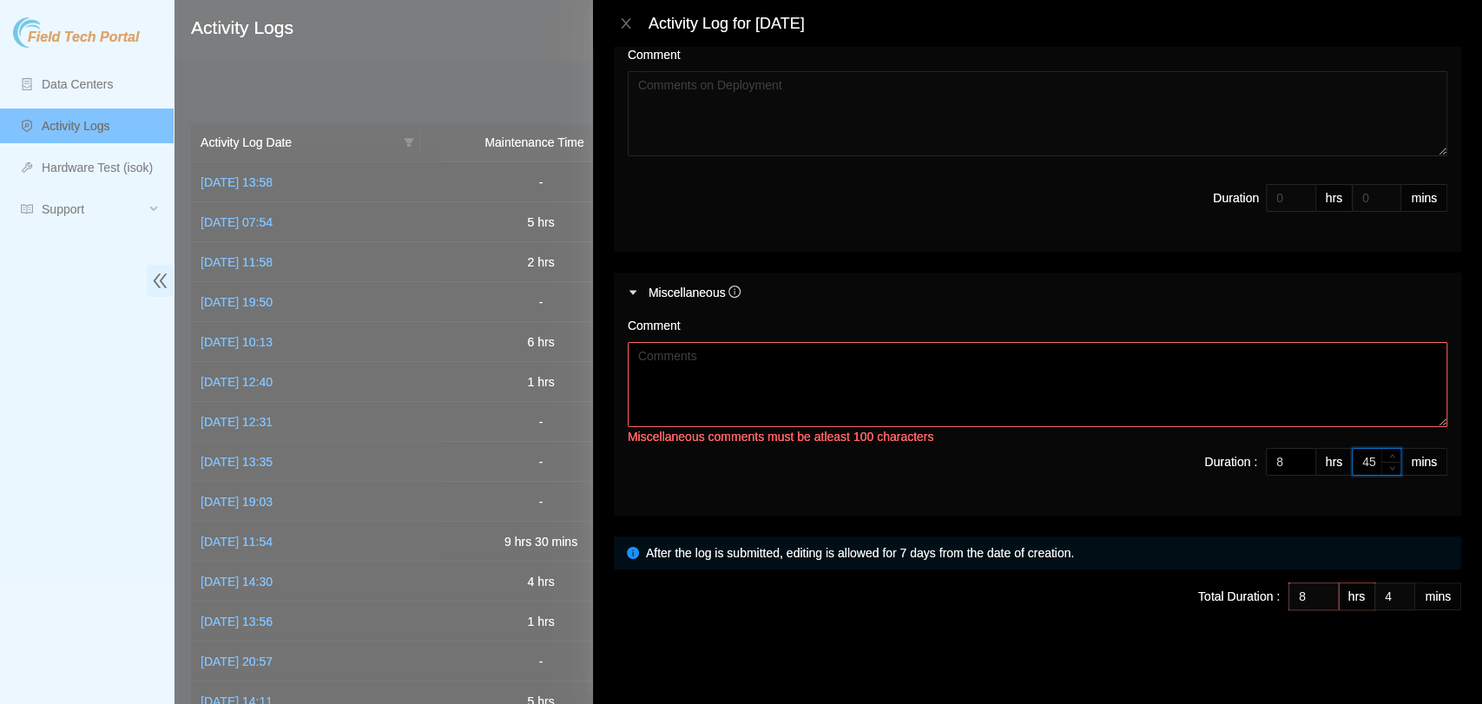
type input "45"
click at [1343, 403] on textarea "Comment" at bounding box center [1038, 384] width 820 height 85
paste textarea "Dedicated the day to cleanup activities due to no DPs or tickets. Spent the maj…"
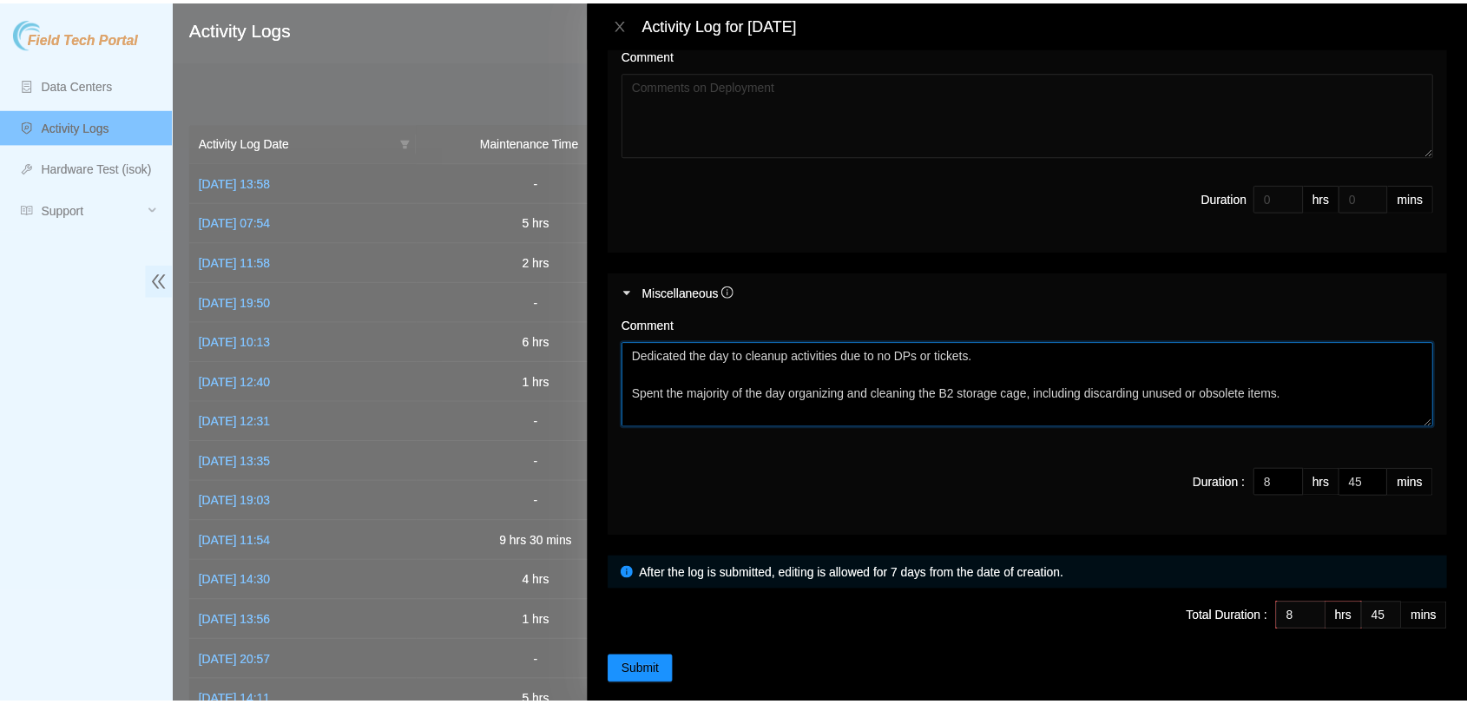
scroll to position [14, 0]
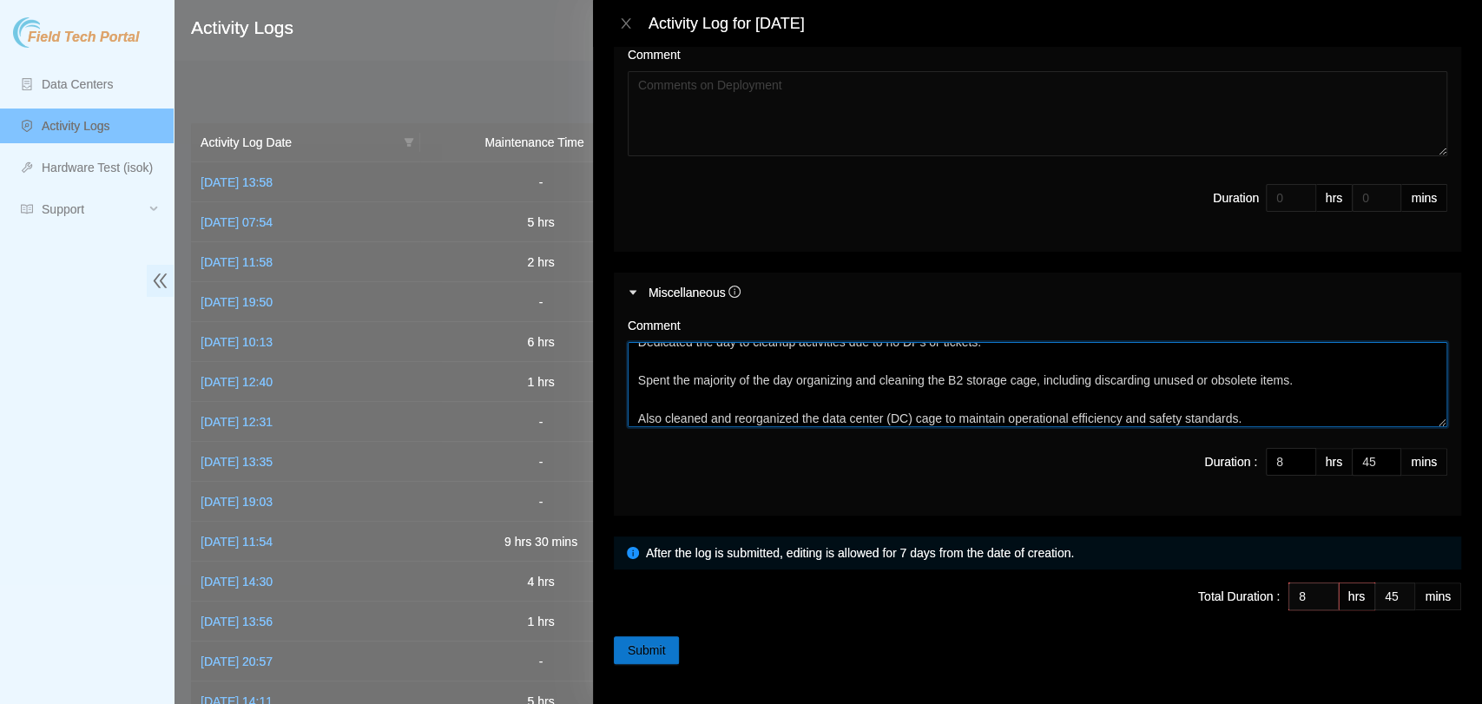
type textarea "Dedicated the day to cleanup activities due to no DPs or tickets. Spent the maj…"
click at [634, 646] on span "Submit" at bounding box center [647, 650] width 38 height 19
